Goal: Transaction & Acquisition: Download file/media

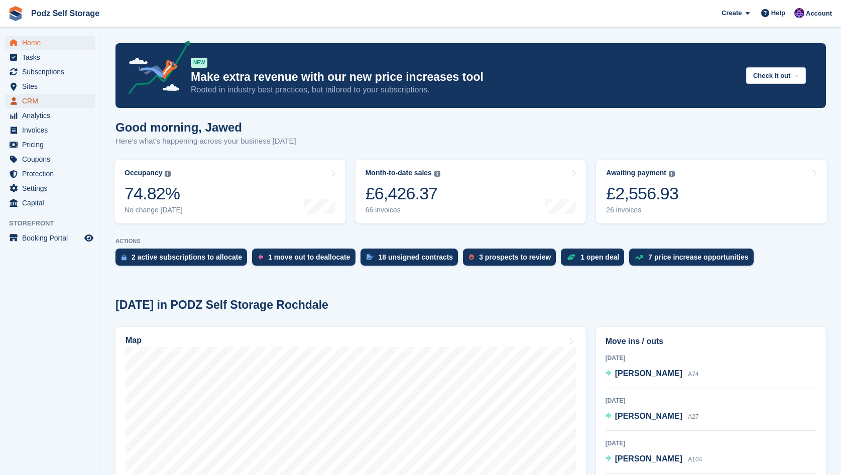
click at [37, 96] on span "CRM" at bounding box center [52, 101] width 60 height 14
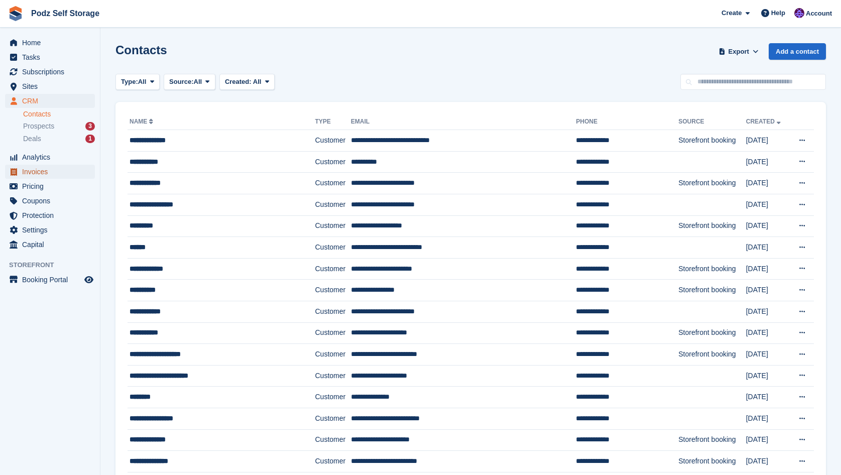
click at [37, 173] on span "Invoices" at bounding box center [52, 172] width 60 height 14
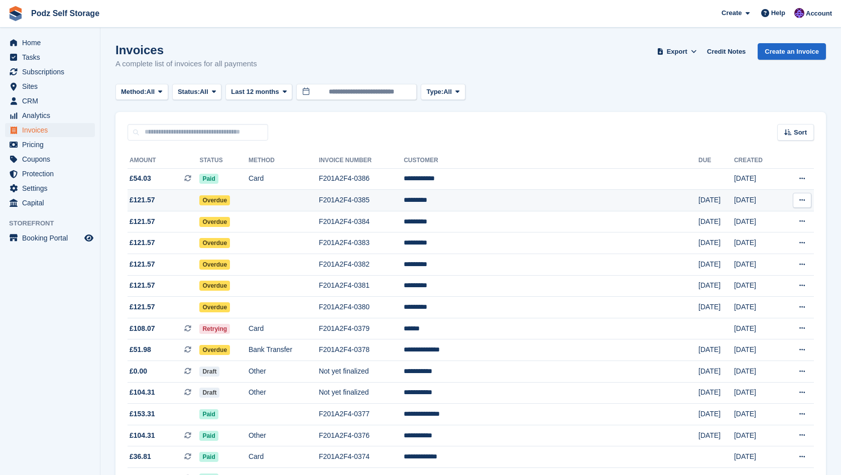
click at [802, 199] on icon at bounding box center [802, 200] width 6 height 7
click at [779, 223] on p "Download PDF" at bounding box center [763, 219] width 87 height 13
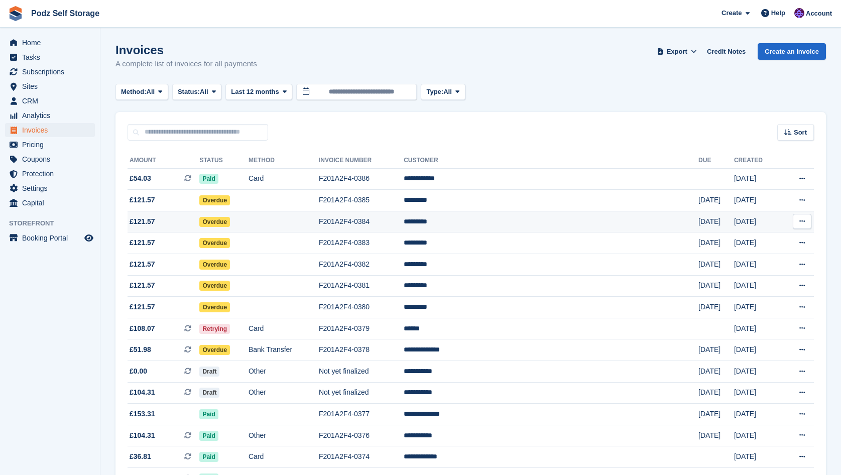
click at [807, 221] on button at bounding box center [802, 221] width 19 height 15
click at [765, 239] on p "Download PDF" at bounding box center [763, 240] width 87 height 13
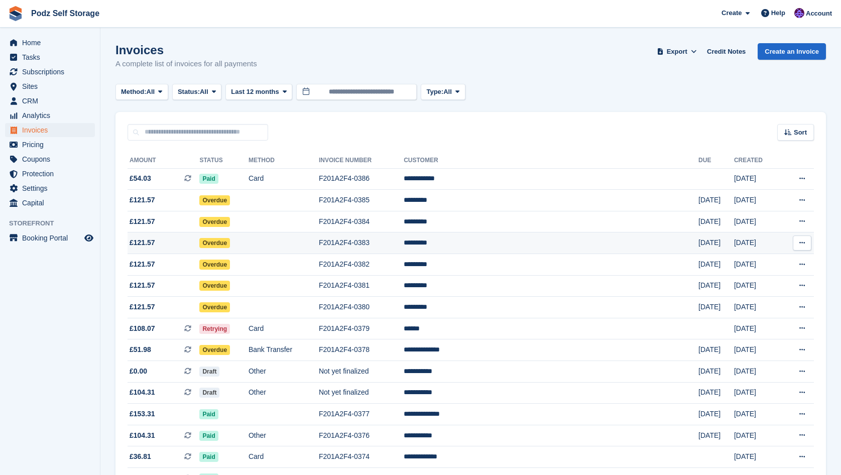
click at [802, 243] on icon at bounding box center [802, 243] width 6 height 7
click at [761, 263] on p "Download PDF" at bounding box center [763, 262] width 87 height 13
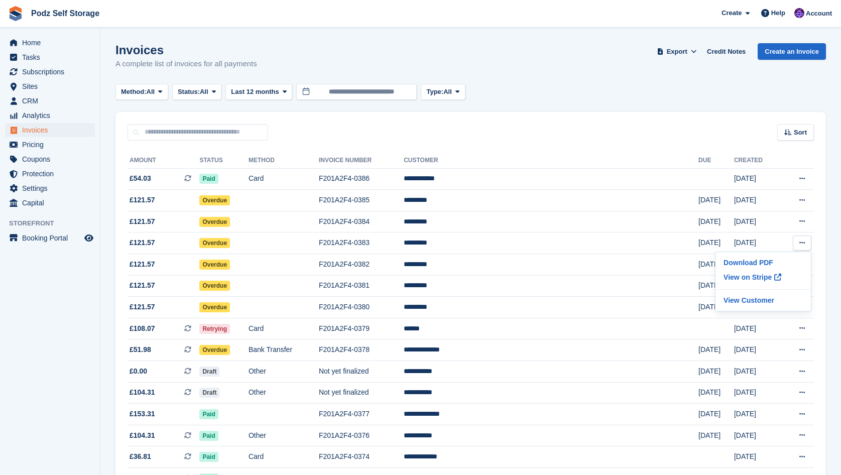
drag, startPoint x: 832, startPoint y: 233, endPoint x: 830, endPoint y: 246, distance: 12.7
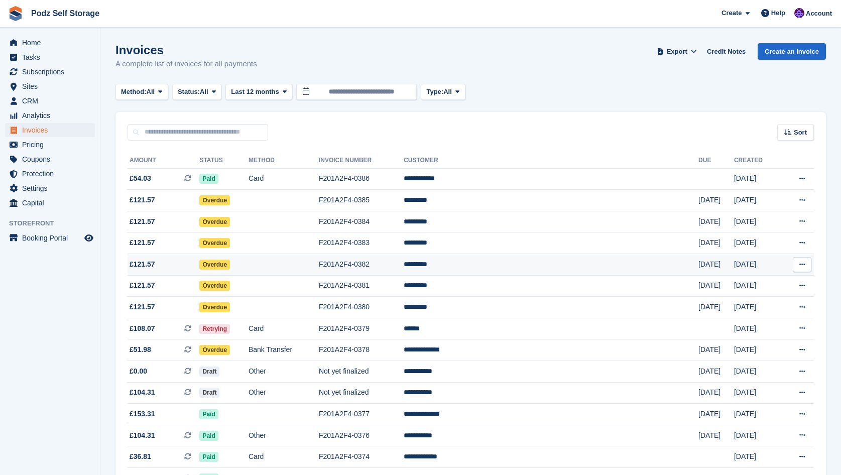
click at [803, 264] on icon at bounding box center [802, 264] width 6 height 7
click at [756, 282] on p "Download PDF" at bounding box center [763, 284] width 87 height 13
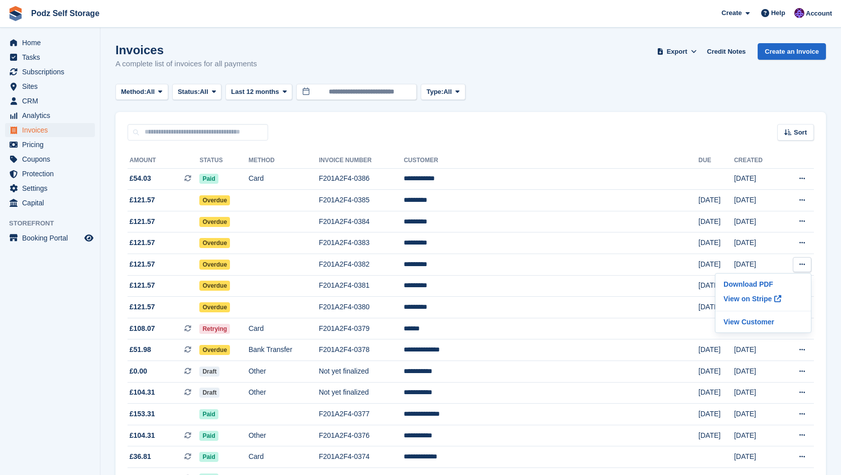
drag, startPoint x: 830, startPoint y: 272, endPoint x: 826, endPoint y: 276, distance: 5.3
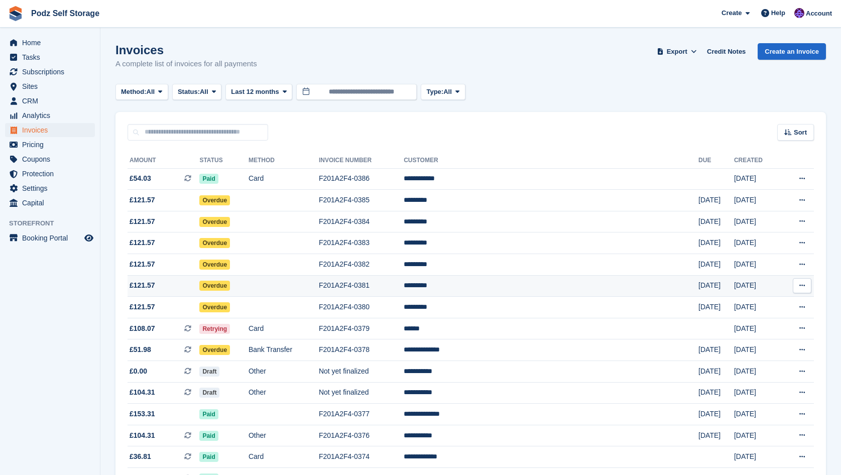
click at [807, 286] on button at bounding box center [802, 285] width 19 height 15
click at [762, 303] on p "Download PDF" at bounding box center [763, 305] width 87 height 13
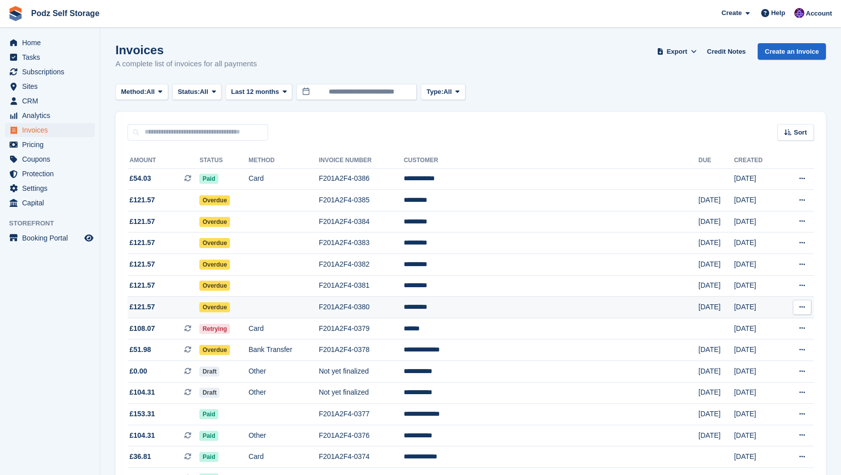
click at [807, 307] on button at bounding box center [802, 307] width 19 height 15
click at [750, 327] on p "Download PDF" at bounding box center [763, 326] width 87 height 13
